Goal: Task Accomplishment & Management: Use online tool/utility

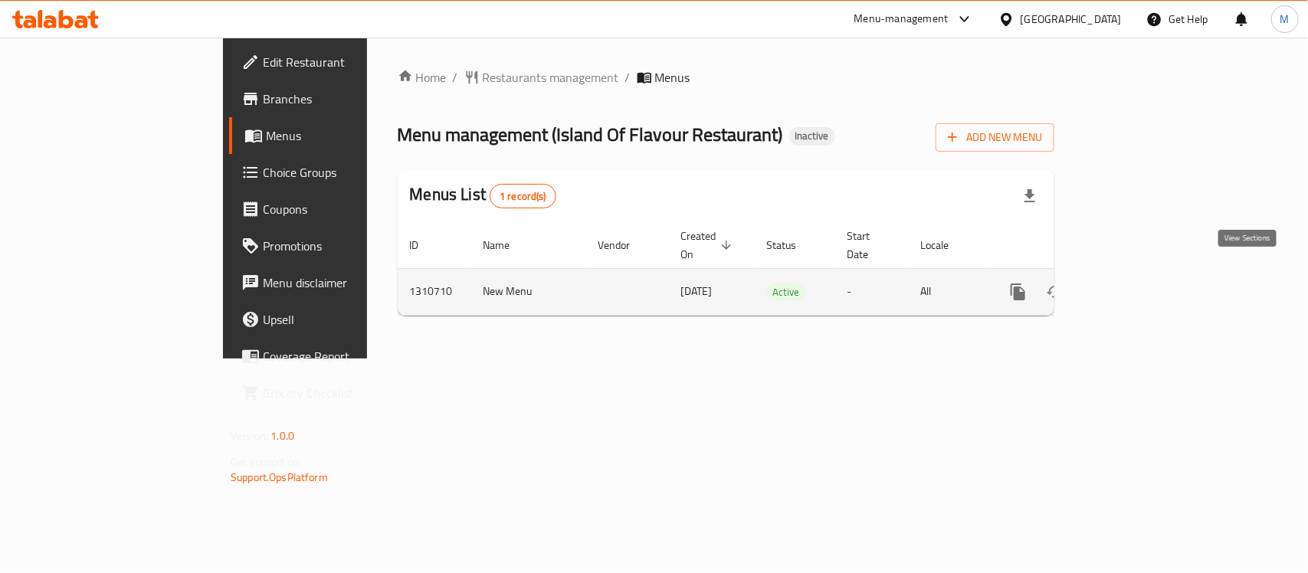
click at [1138, 283] on icon "enhanced table" at bounding box center [1128, 292] width 18 height 18
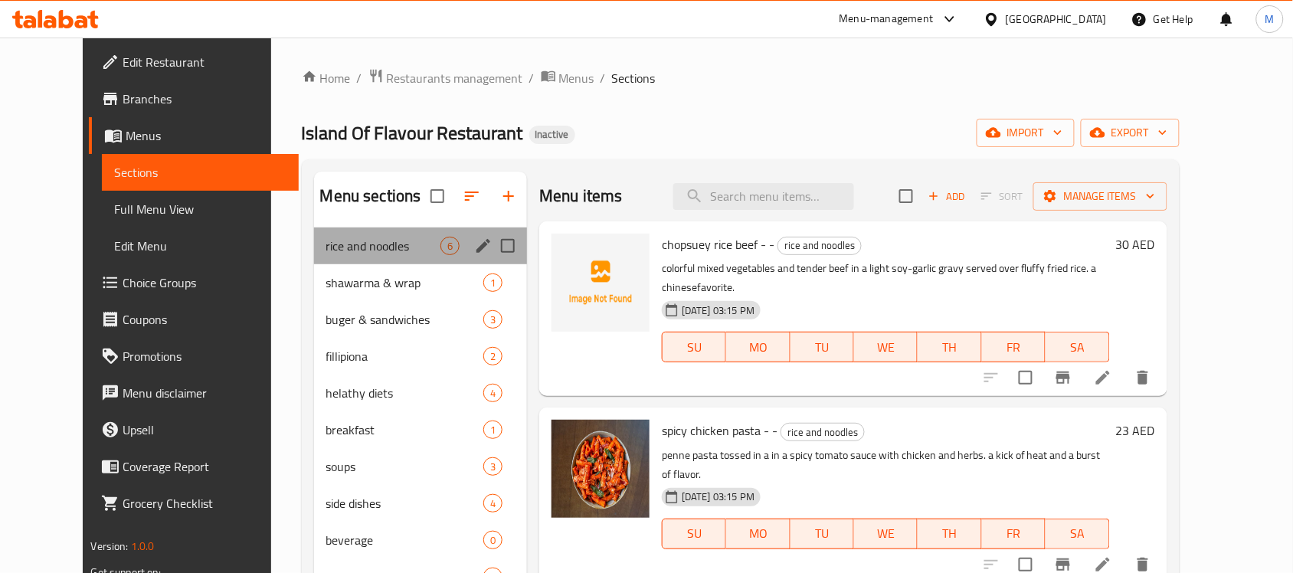
click at [379, 235] on div "rice and noodles 6" at bounding box center [420, 246] width 213 height 37
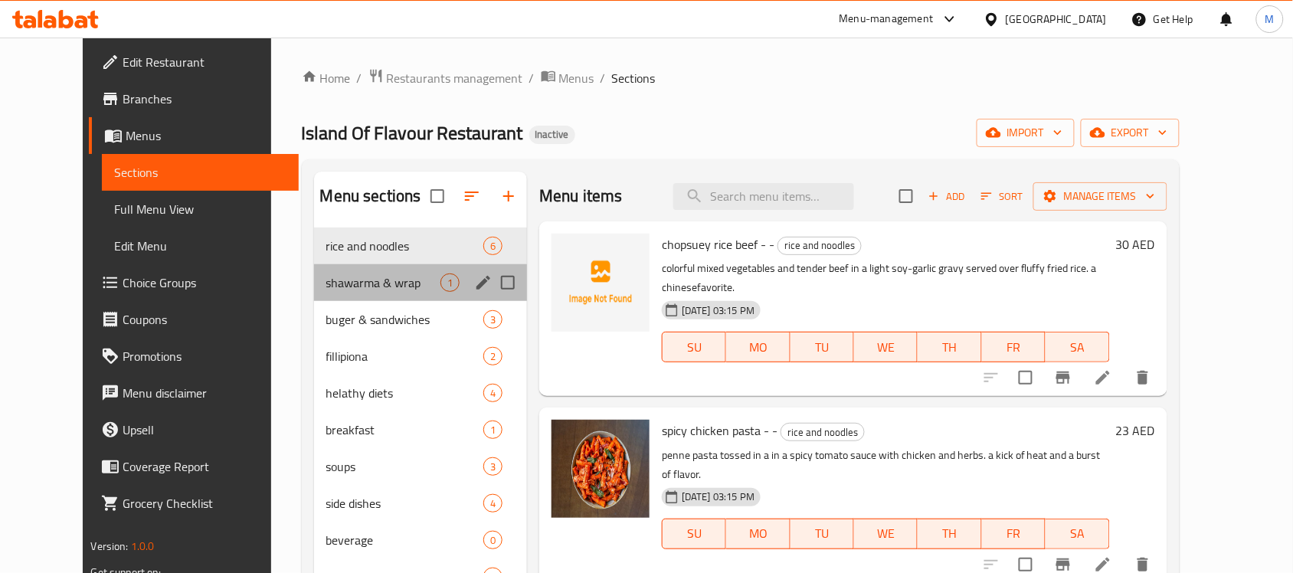
click at [369, 265] on div "shawarma & wrap 1" at bounding box center [420, 282] width 213 height 37
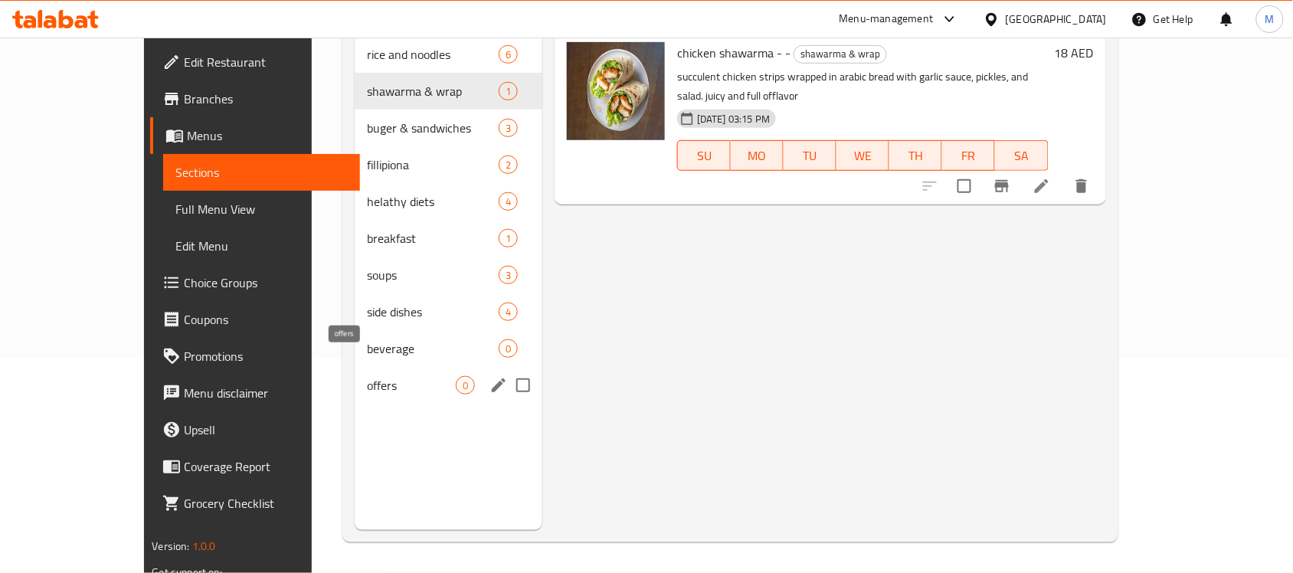
click at [367, 376] on span "offers" at bounding box center [411, 385] width 89 height 18
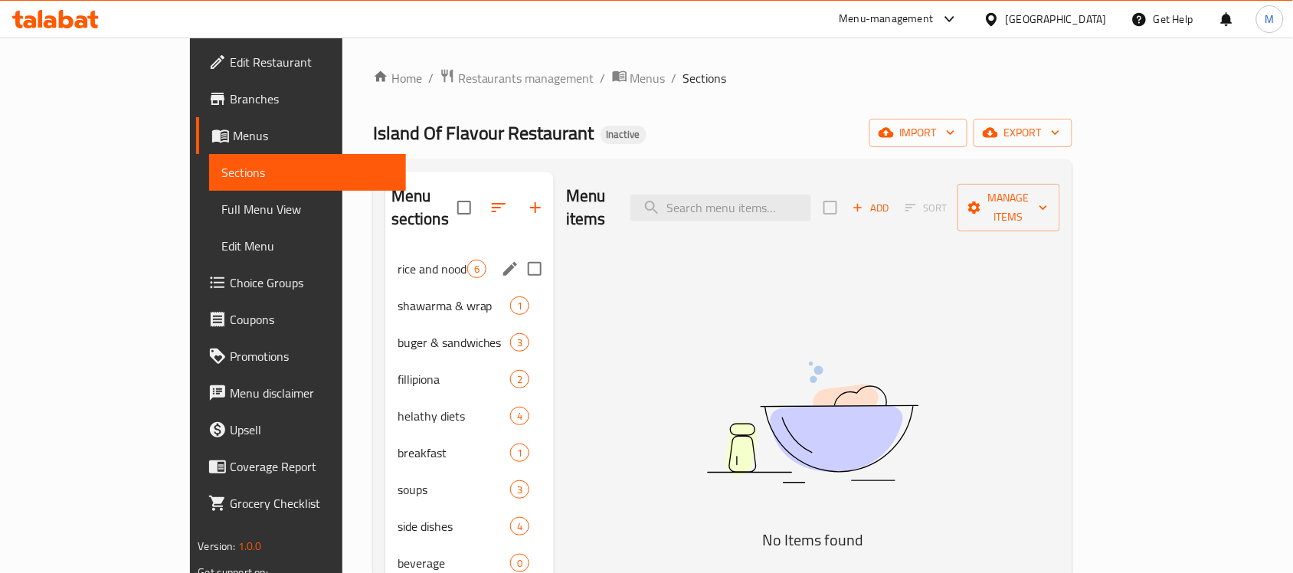
click at [398, 260] on span "rice and noodles" at bounding box center [433, 269] width 70 height 18
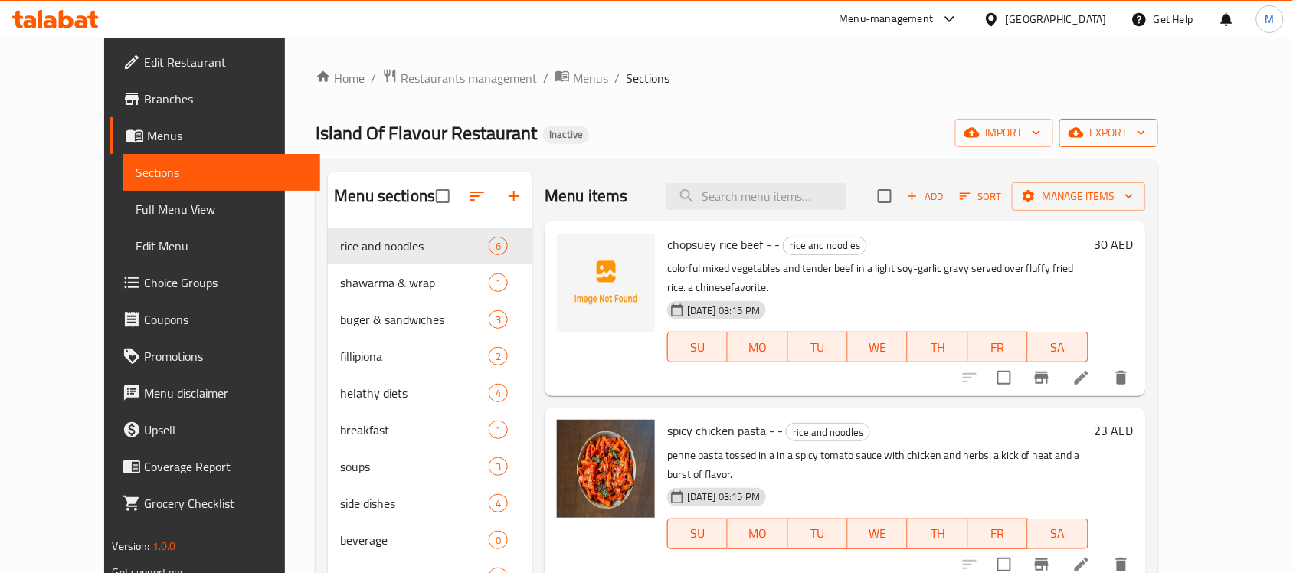
click at [1146, 130] on span "export" at bounding box center [1109, 132] width 74 height 19
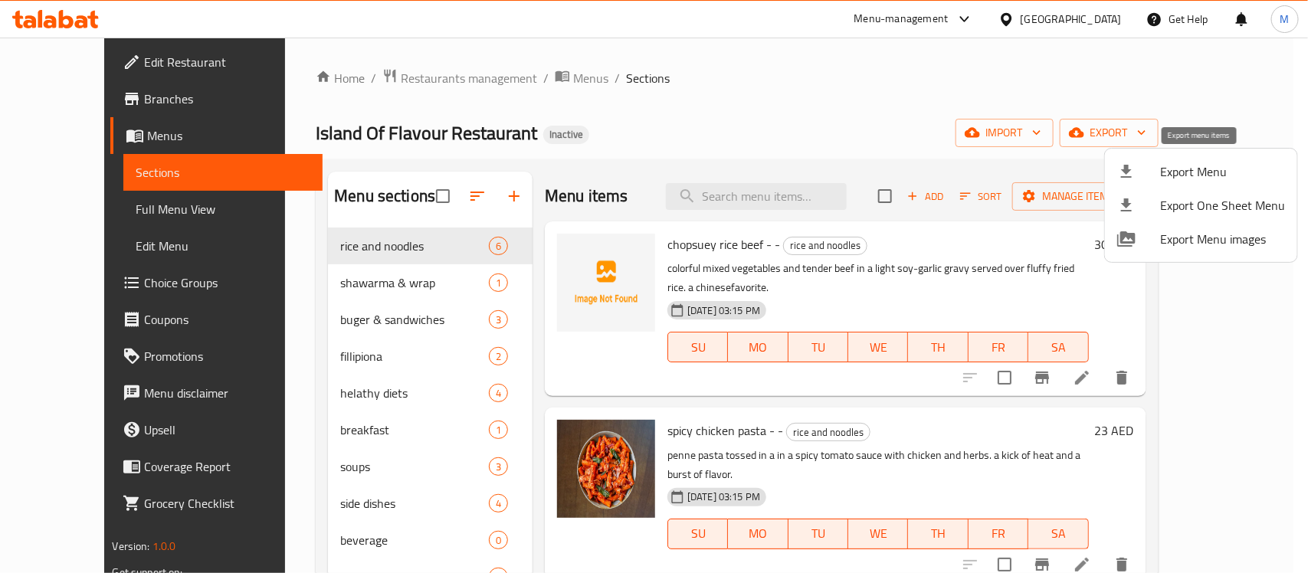
click at [1176, 165] on span "Export Menu" at bounding box center [1222, 171] width 125 height 18
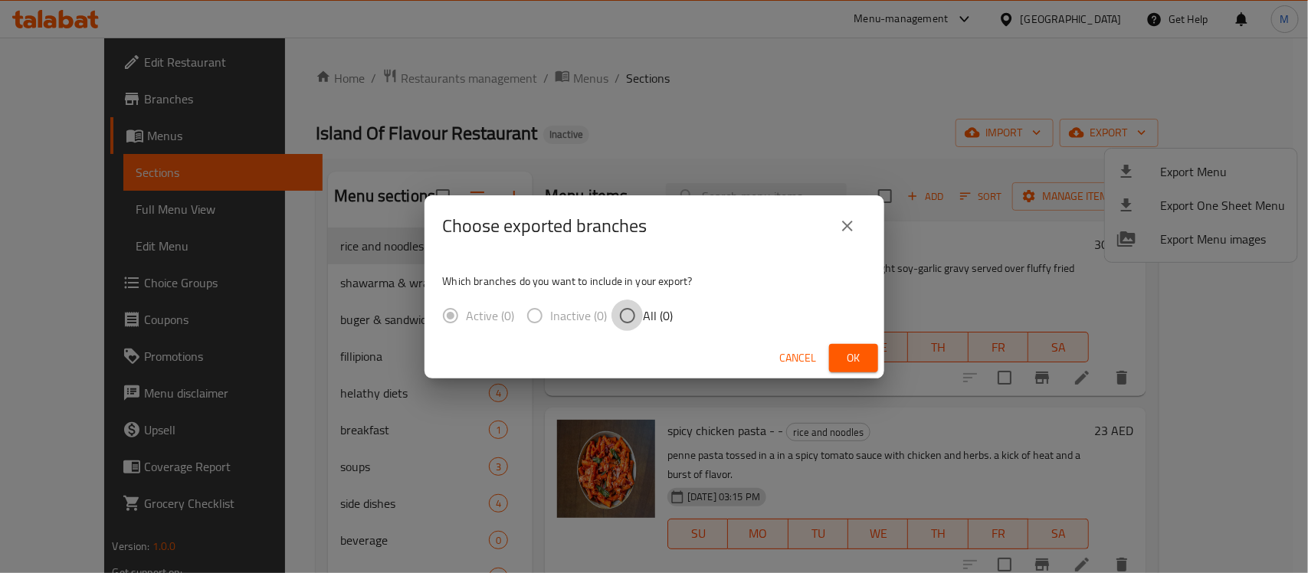
click at [638, 308] on input "All (0)" at bounding box center [627, 316] width 32 height 32
radio input "true"
click at [852, 358] on span "Ok" at bounding box center [853, 358] width 25 height 19
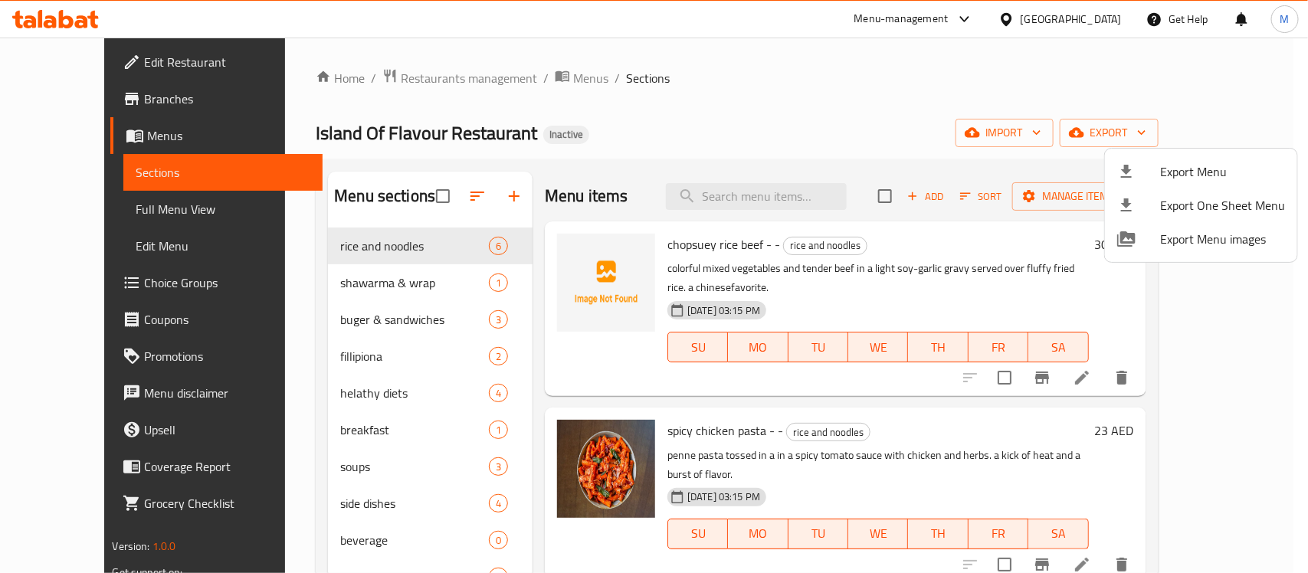
click at [74, 204] on div at bounding box center [654, 286] width 1308 height 573
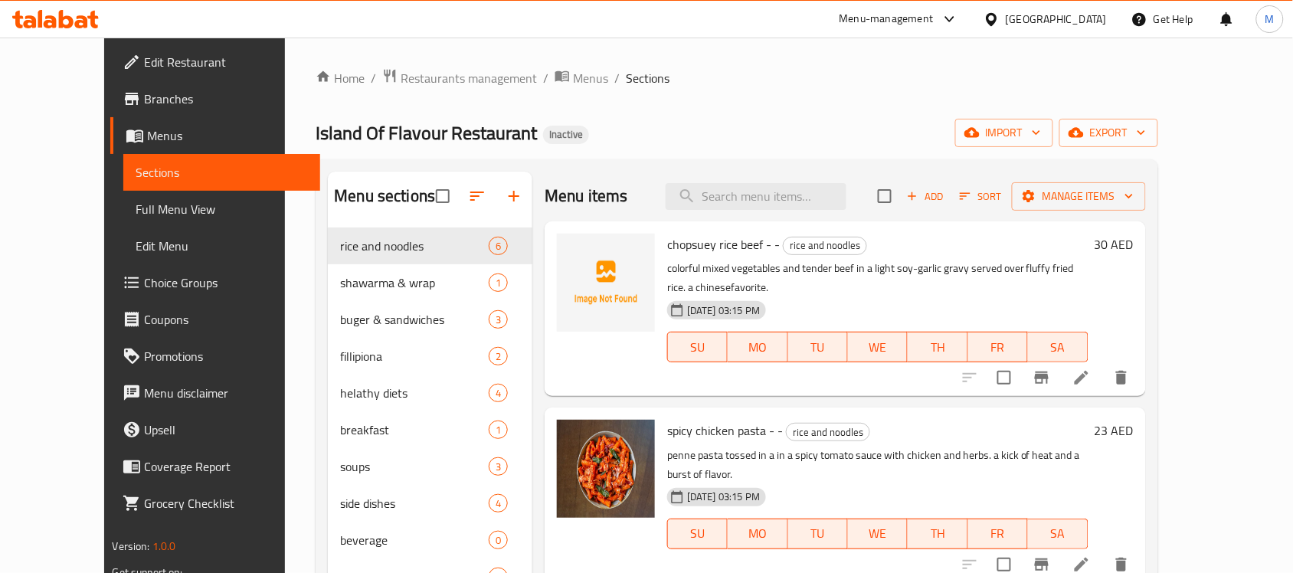
click at [136, 205] on span "Full Menu View" at bounding box center [222, 209] width 172 height 18
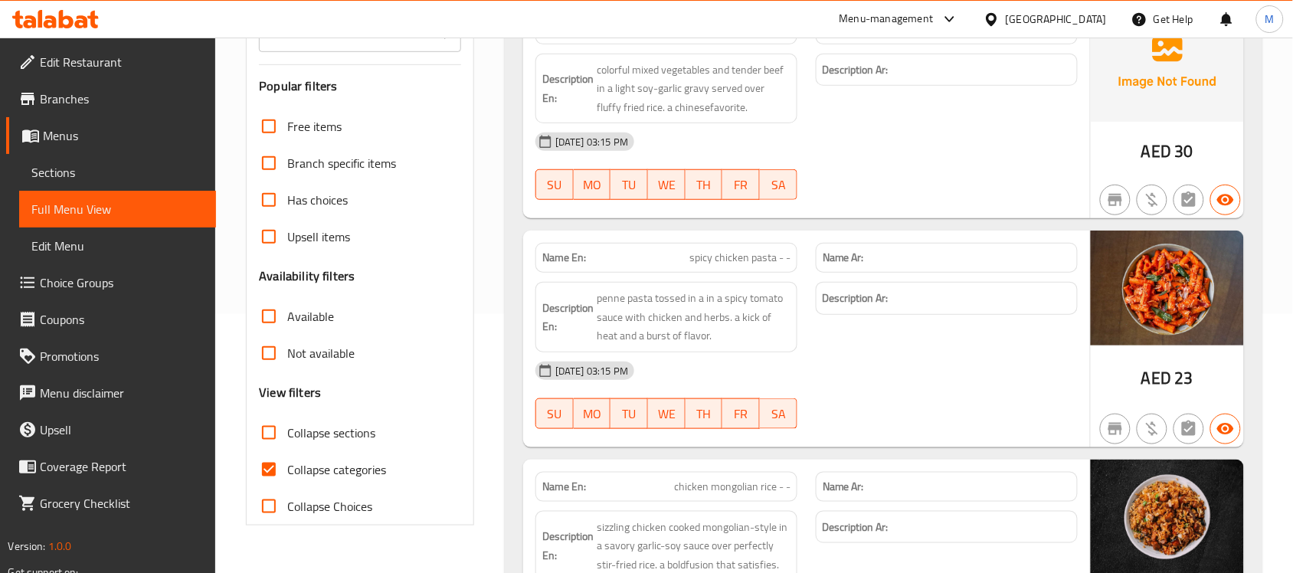
scroll to position [287, 0]
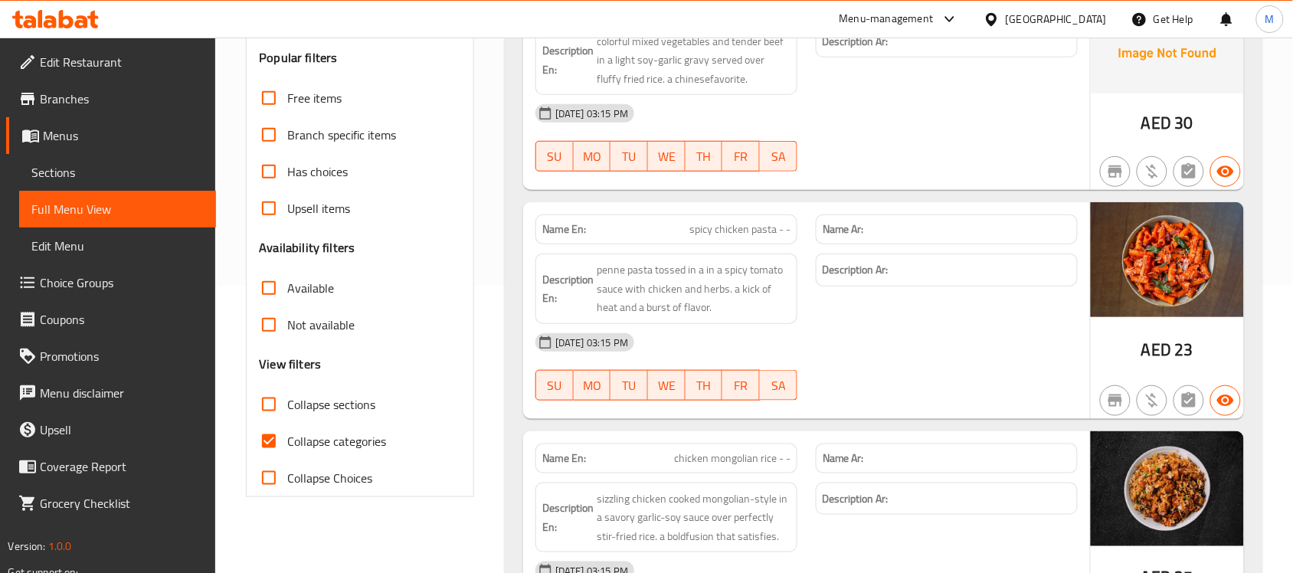
click at [315, 453] on label "Collapse categories" at bounding box center [318, 441] width 136 height 37
click at [287, 453] on input "Collapse categories" at bounding box center [268, 441] width 37 height 37
checkbox input "false"
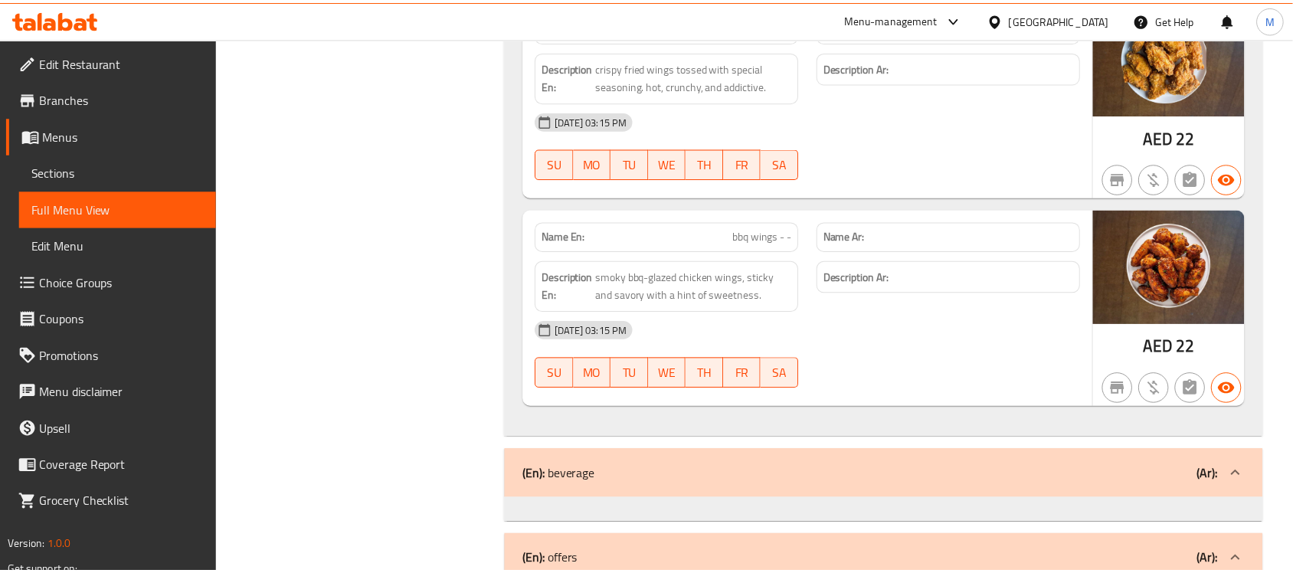
scroll to position [5937, 0]
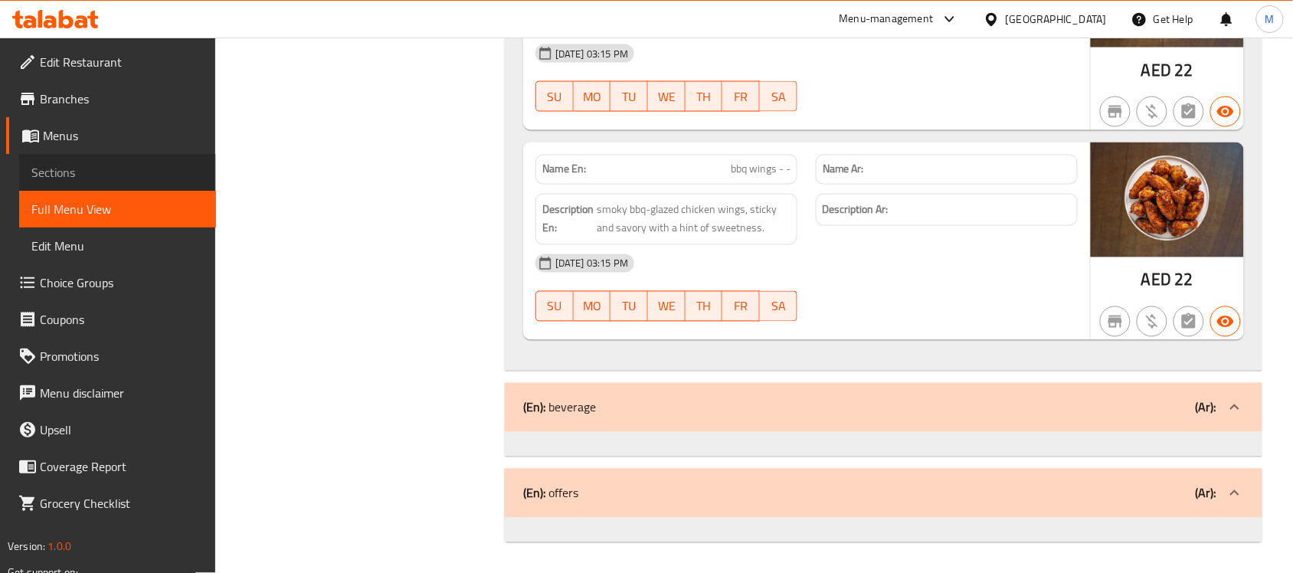
click at [120, 173] on span "Sections" at bounding box center [117, 172] width 172 height 18
